Goal: Information Seeking & Learning: Understand process/instructions

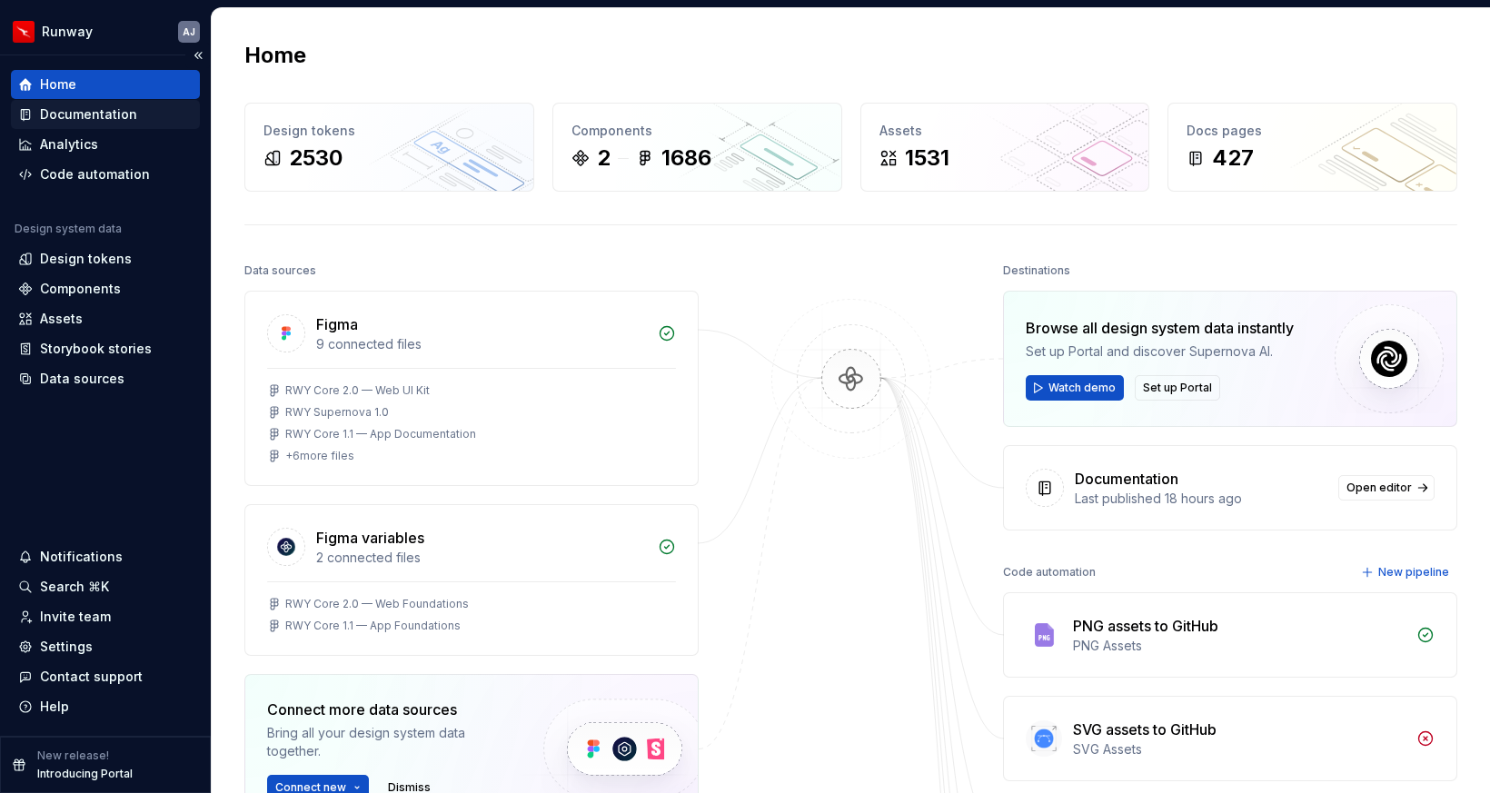
click at [105, 110] on div "Documentation" at bounding box center [88, 114] width 97 height 18
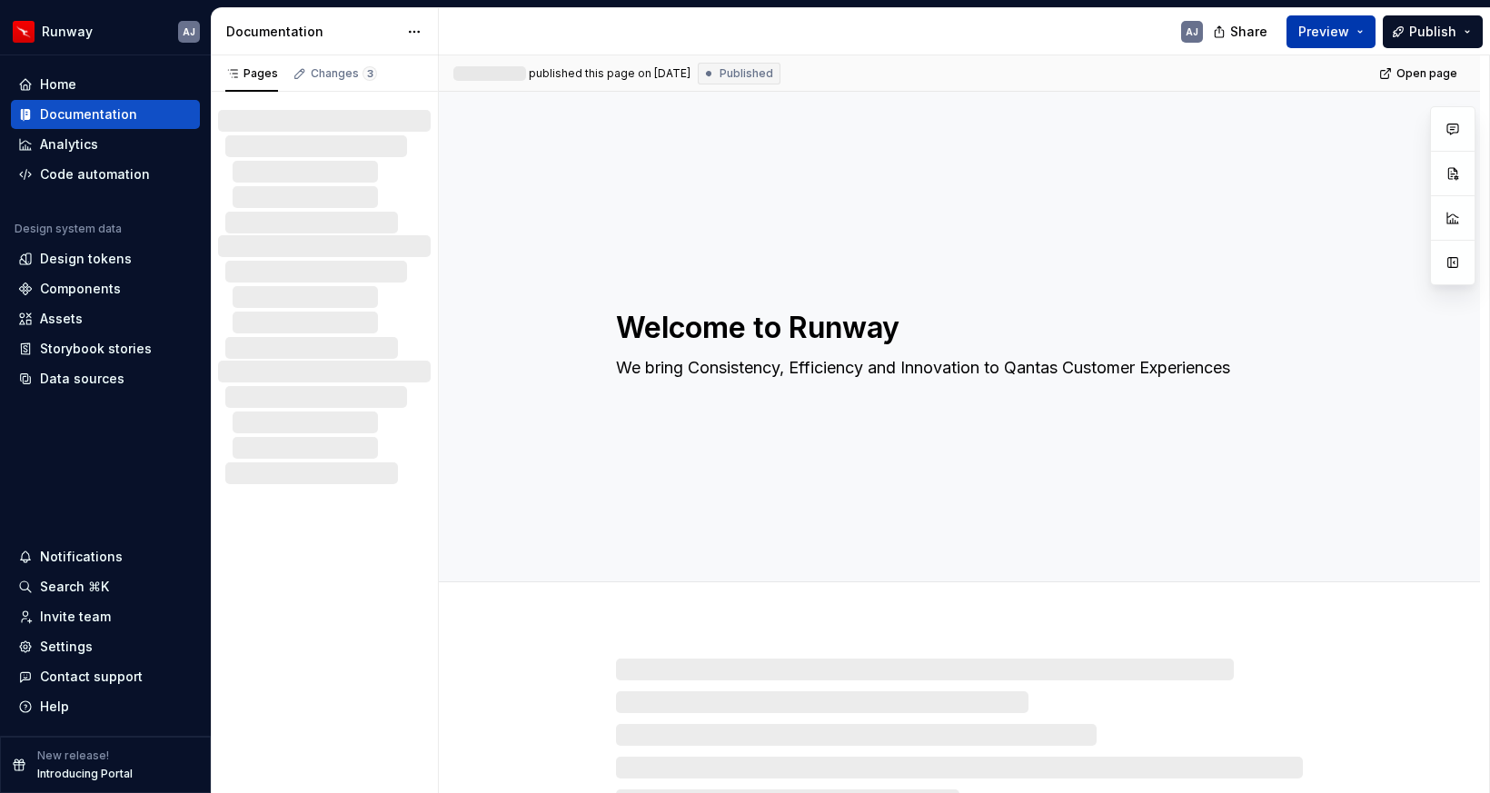
click at [1341, 32] on span "Preview" at bounding box center [1323, 32] width 51 height 18
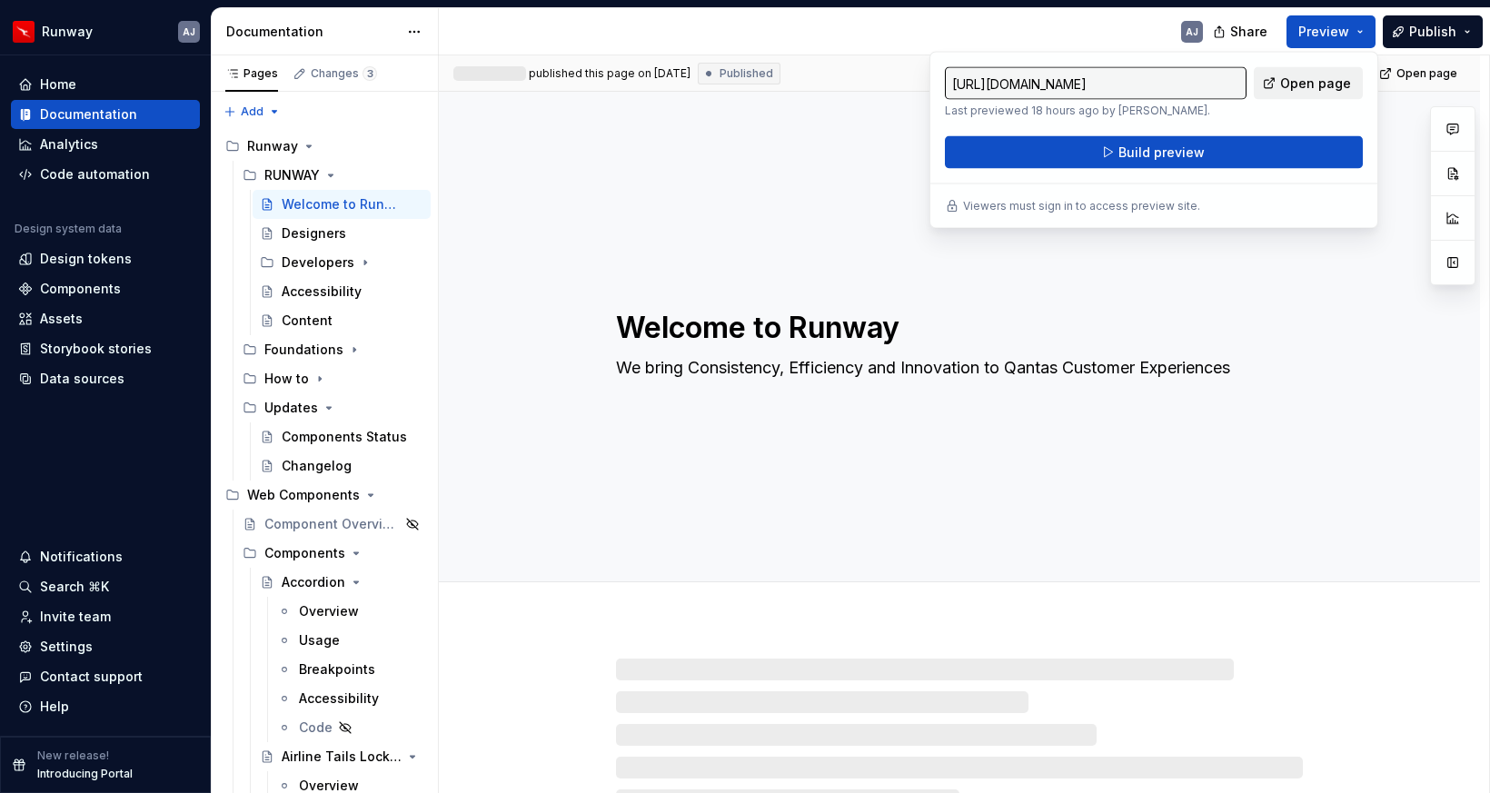
click at [1318, 84] on span "Open page" at bounding box center [1315, 83] width 71 height 18
type textarea "*"
